Goal: Use online tool/utility: Utilize a website feature to perform a specific function

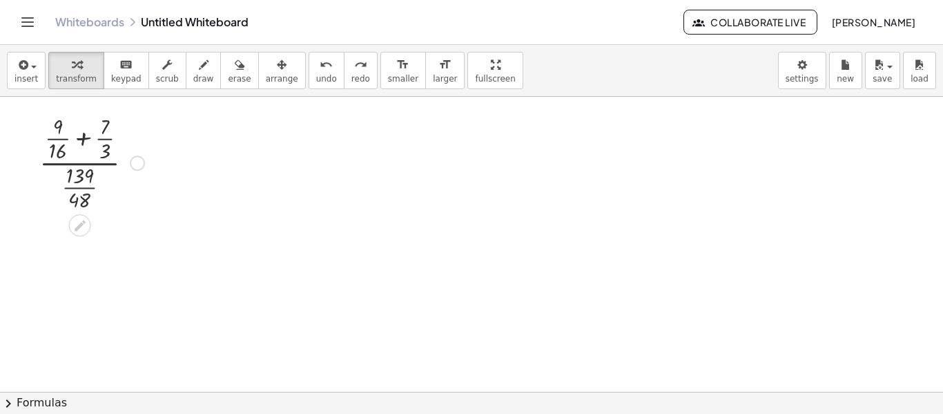
click at [99, 162] on div at bounding box center [91, 161] width 119 height 102
click at [93, 164] on div at bounding box center [91, 161] width 119 height 102
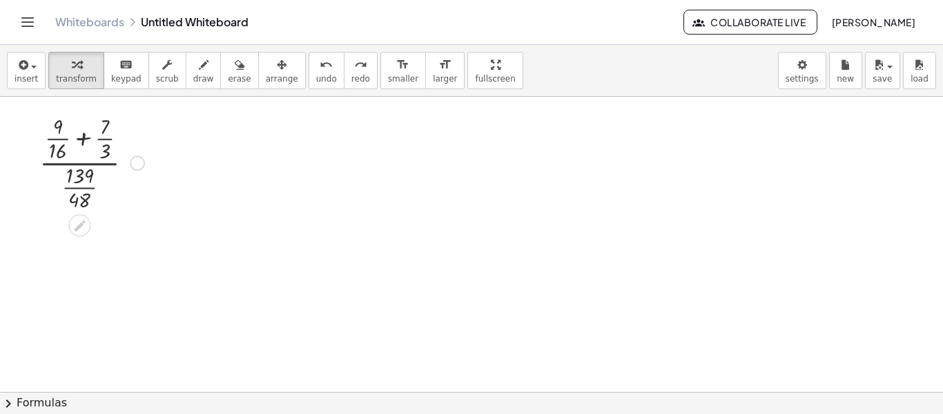
click at [91, 165] on div at bounding box center [91, 161] width 119 height 102
click at [84, 135] on div at bounding box center [91, 161] width 119 height 102
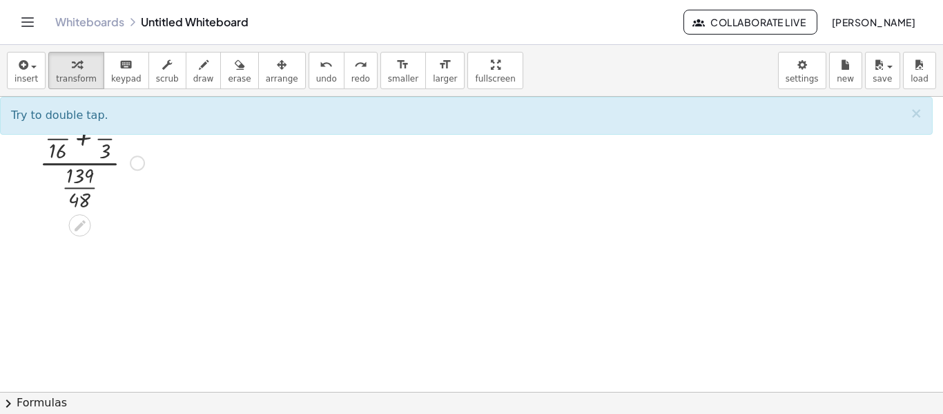
click at [82, 186] on div at bounding box center [91, 161] width 119 height 102
click at [82, 187] on div at bounding box center [91, 161] width 119 height 102
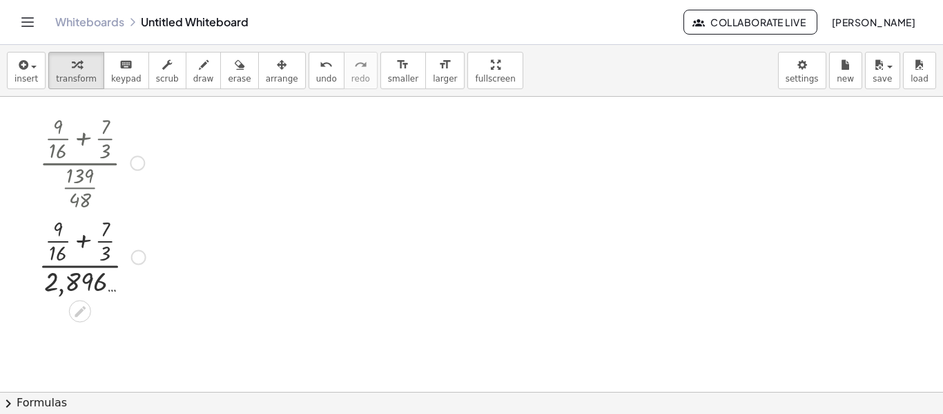
click at [88, 235] on div at bounding box center [92, 256] width 121 height 86
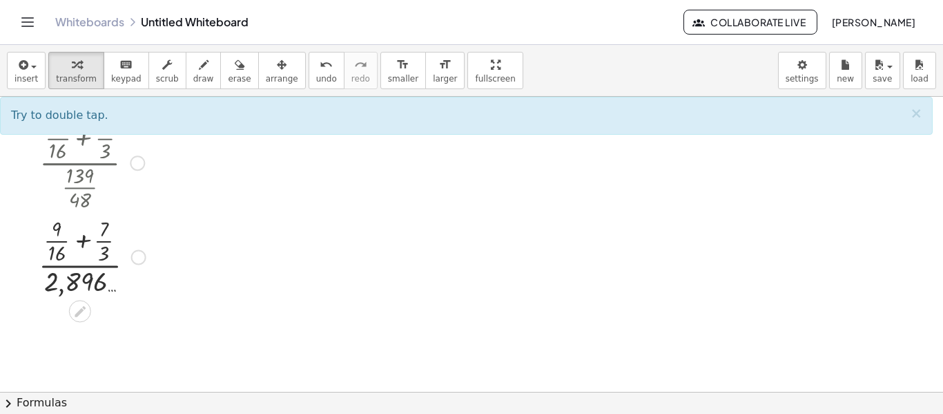
click at [81, 238] on div at bounding box center [92, 256] width 121 height 86
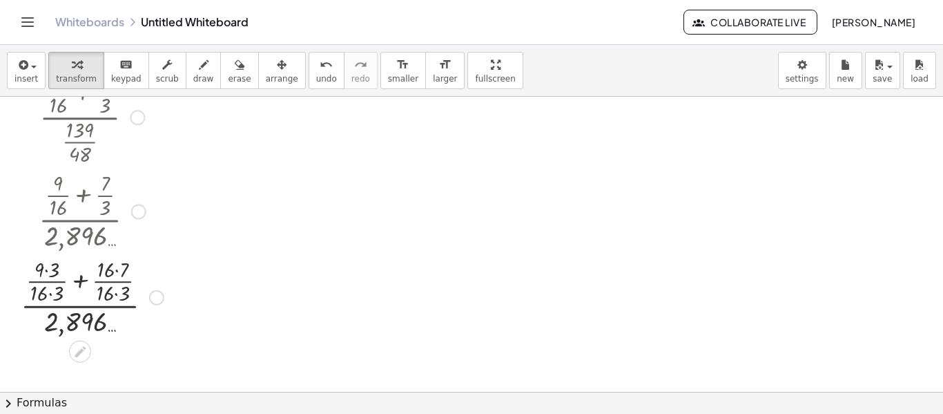
scroll to position [69, 0]
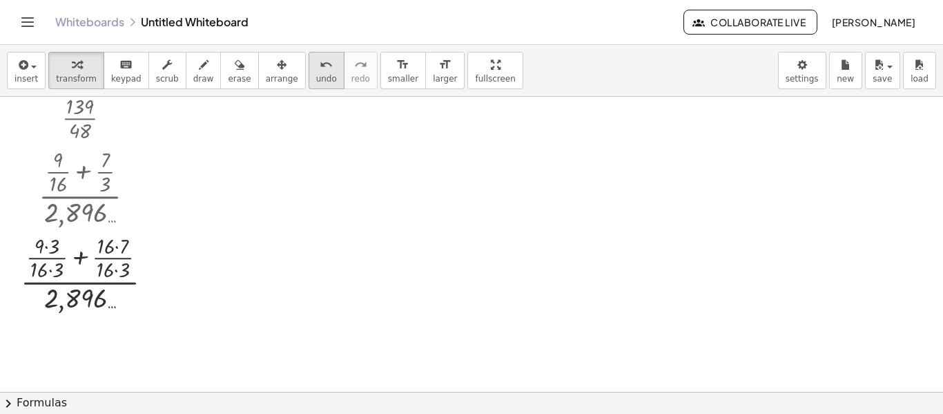
click at [316, 74] on span "undo" at bounding box center [326, 79] width 21 height 10
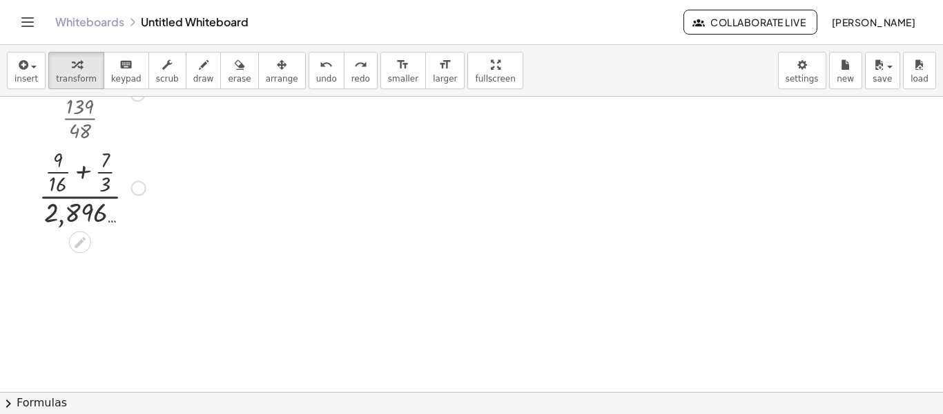
click at [59, 168] on div at bounding box center [92, 187] width 121 height 86
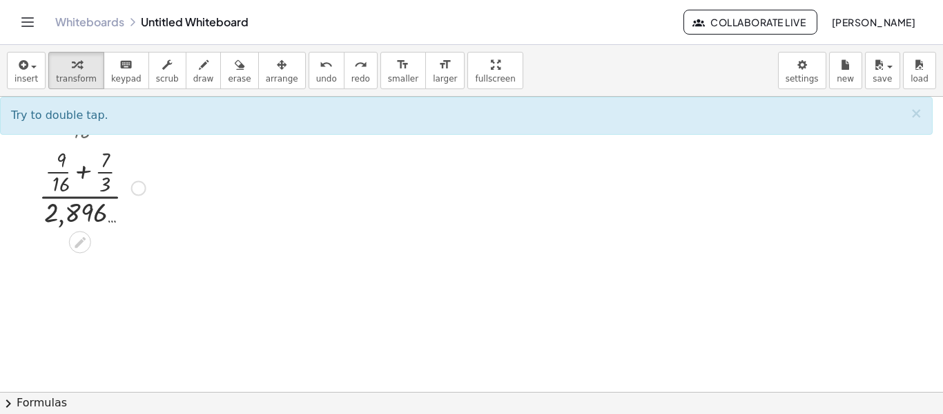
click at [60, 174] on div at bounding box center [92, 187] width 121 height 86
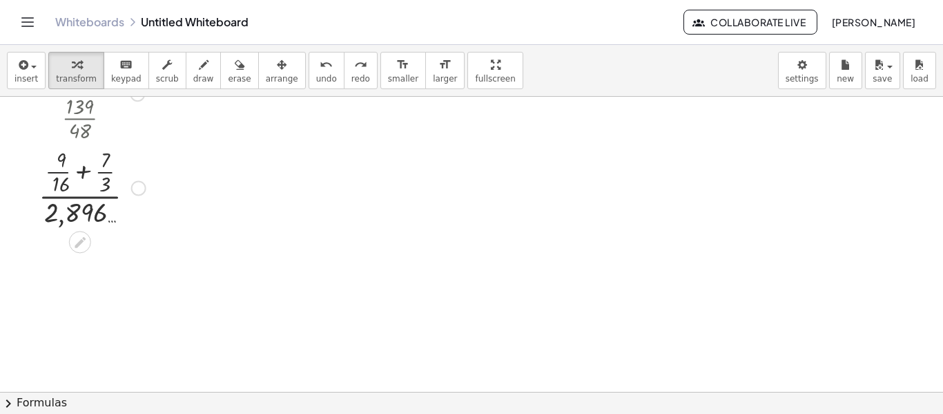
click at [60, 174] on div at bounding box center [92, 187] width 121 height 86
click at [60, 174] on div at bounding box center [96, 187] width 164 height 86
click at [131, 177] on div at bounding box center [96, 187] width 164 height 86
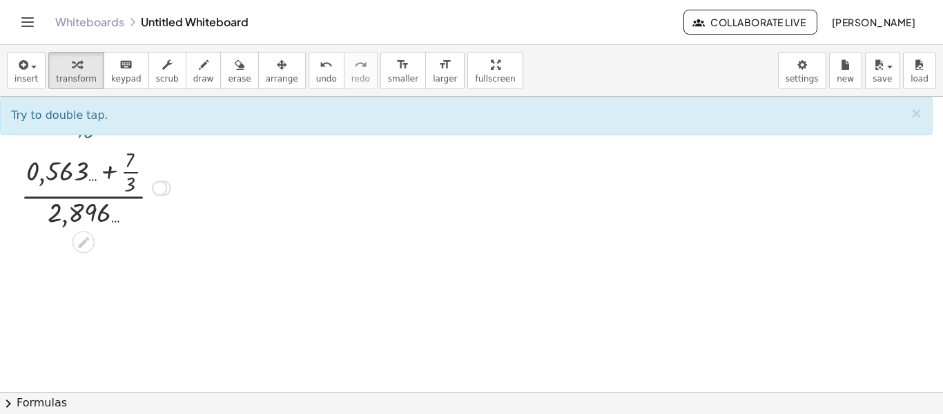
click at [130, 173] on div at bounding box center [96, 187] width 164 height 86
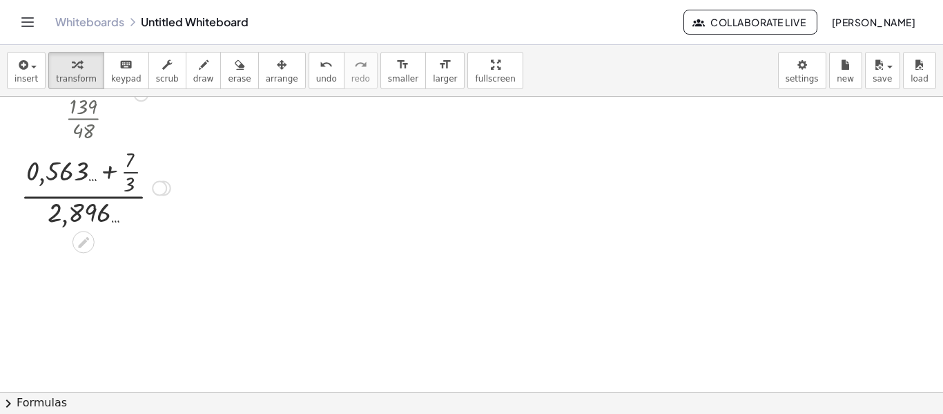
click at [130, 173] on div at bounding box center [96, 187] width 164 height 86
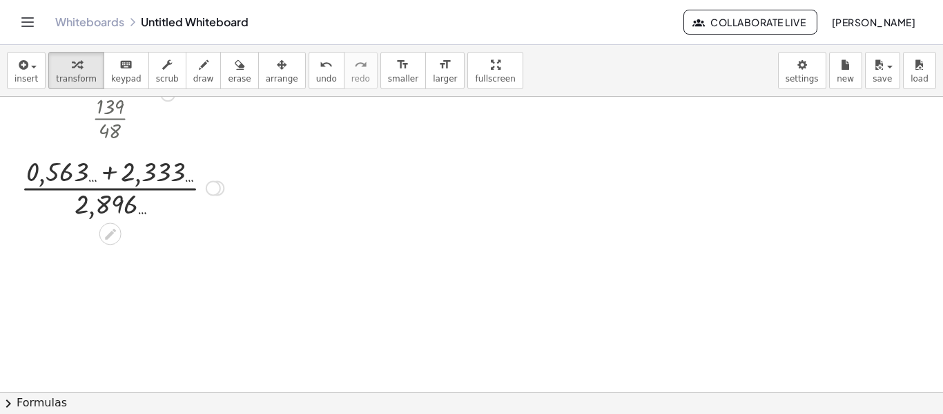
click at [108, 173] on div at bounding box center [122, 186] width 217 height 69
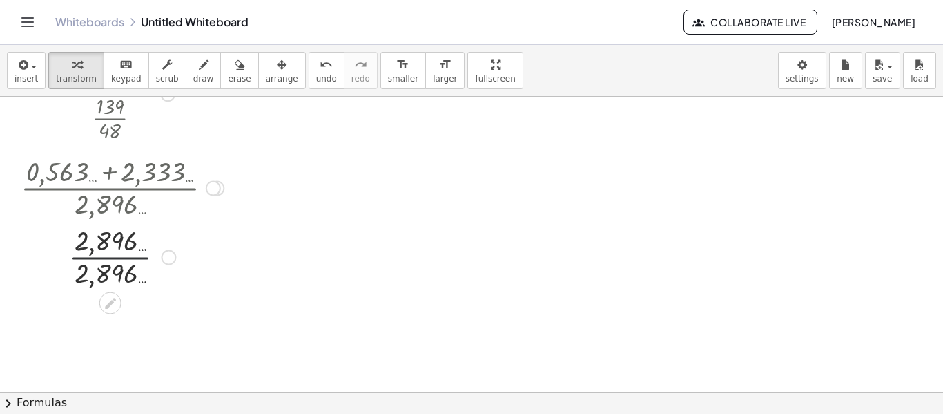
click at [113, 259] on div at bounding box center [122, 255] width 217 height 69
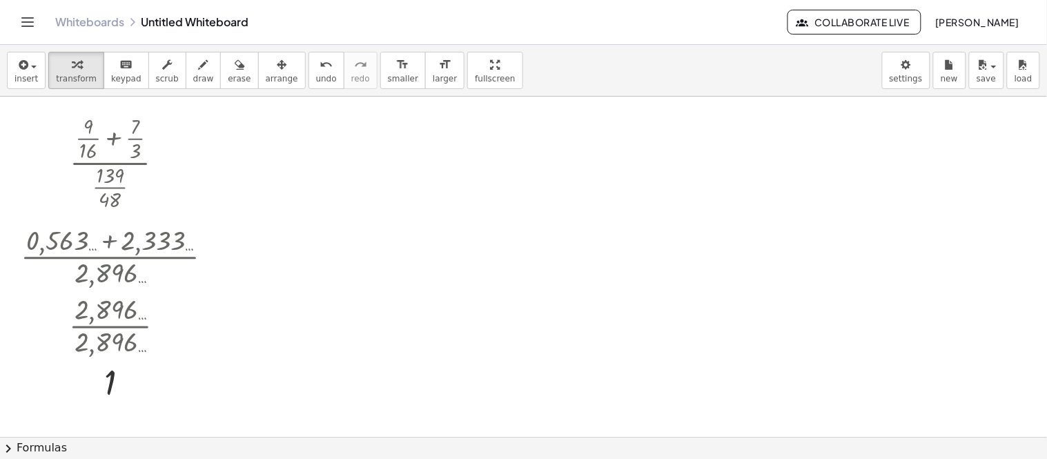
click at [457, 293] on div at bounding box center [523, 437] width 1047 height 681
